Goal: Task Accomplishment & Management: Use online tool/utility

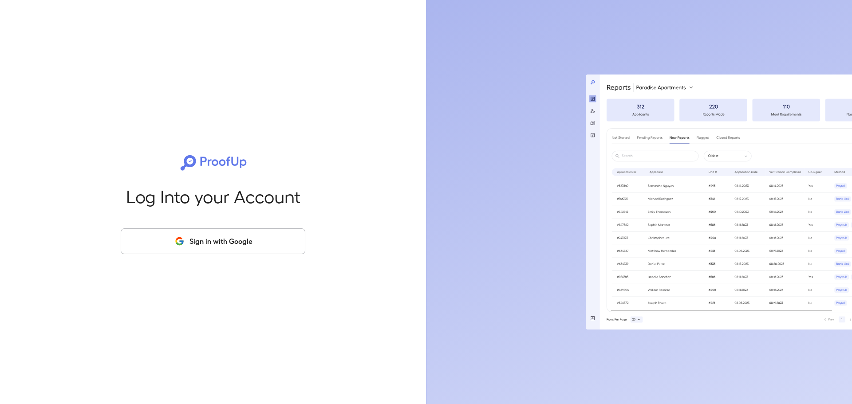
click at [215, 239] on button "Sign in with Google" at bounding box center [213, 242] width 185 height 26
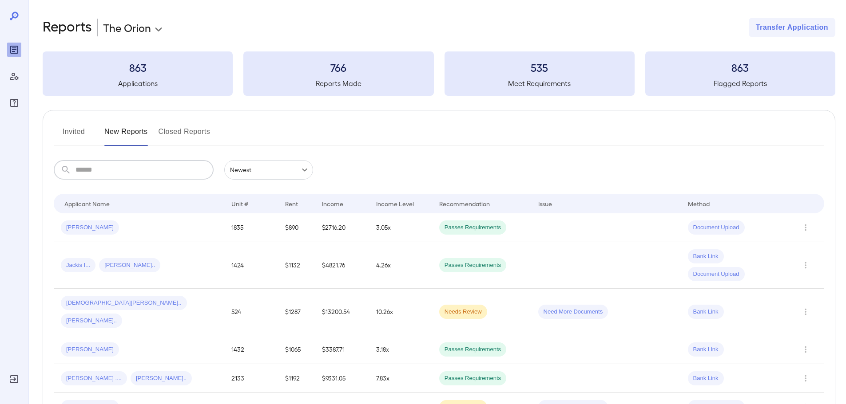
click at [128, 177] on input "text" at bounding box center [144, 170] width 138 height 20
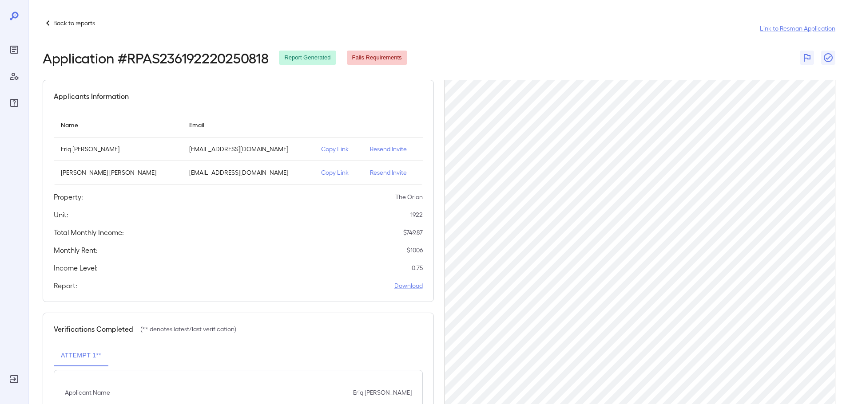
click at [321, 146] on p "Copy Link" at bounding box center [338, 149] width 35 height 9
